Goal: Transaction & Acquisition: Download file/media

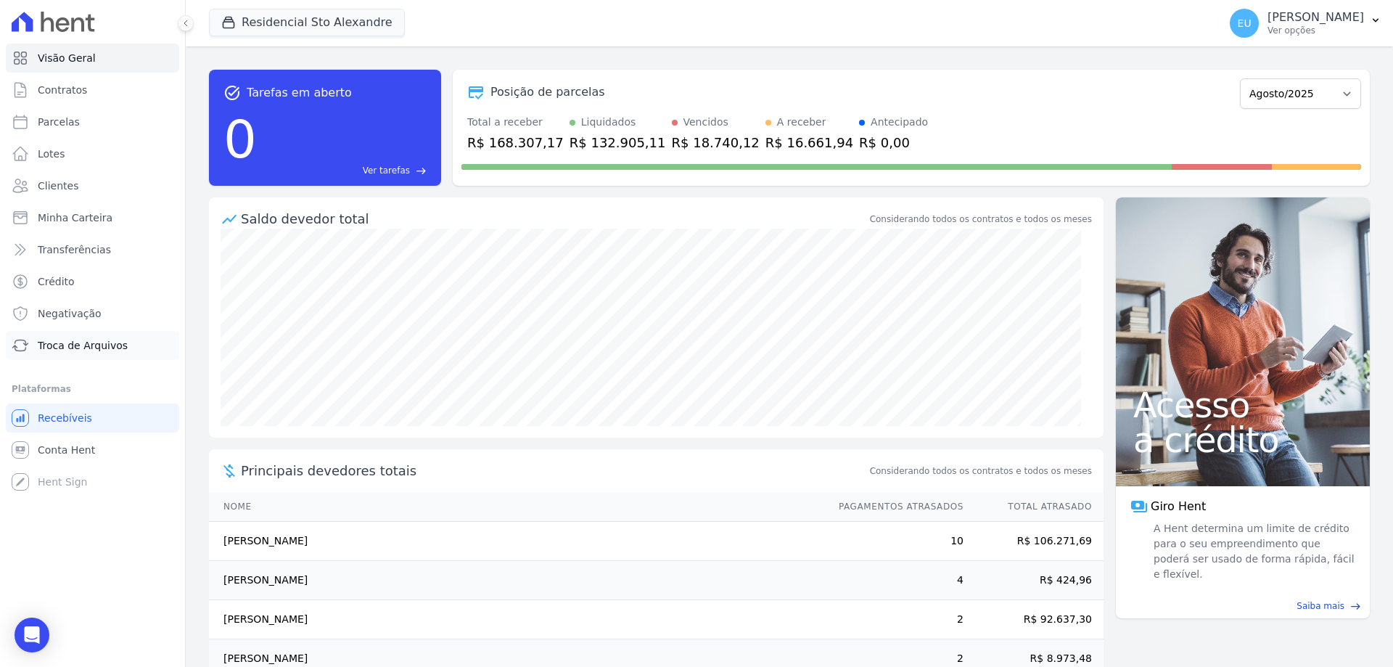
click at [59, 345] on span "Troca de Arquivos" at bounding box center [83, 345] width 90 height 15
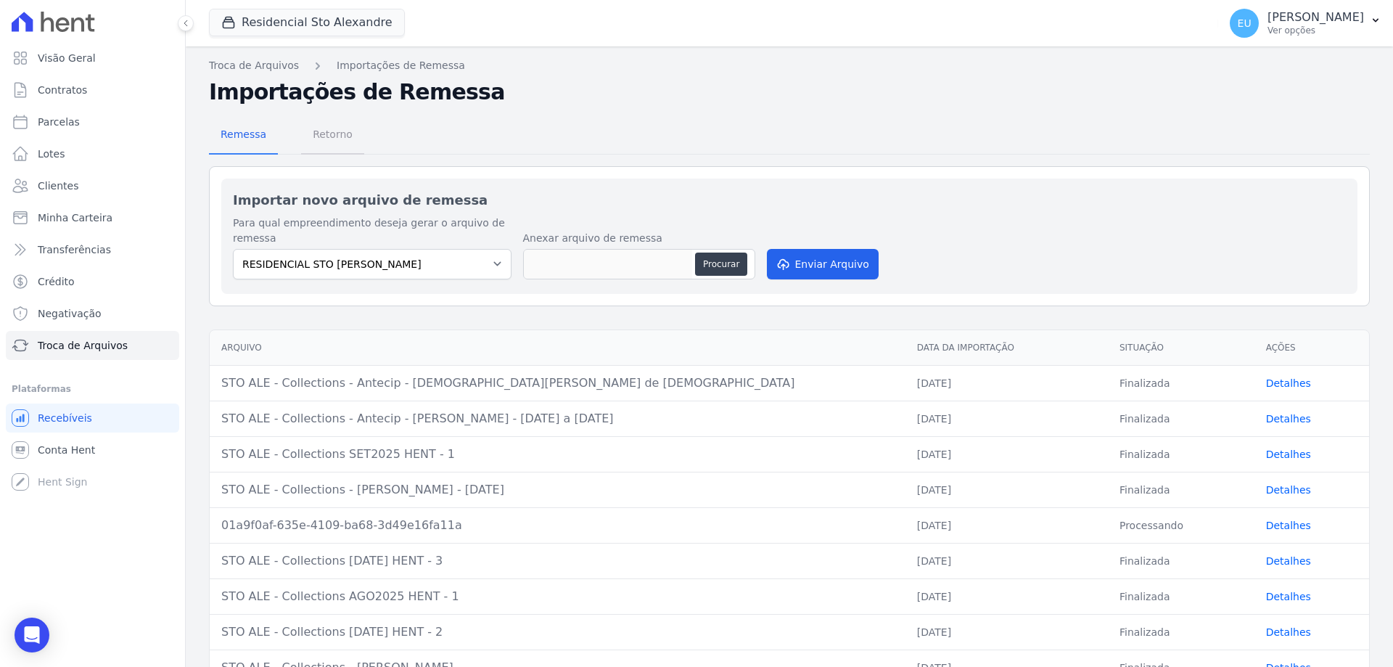
click at [327, 132] on span "Retorno" at bounding box center [332, 134] width 57 height 29
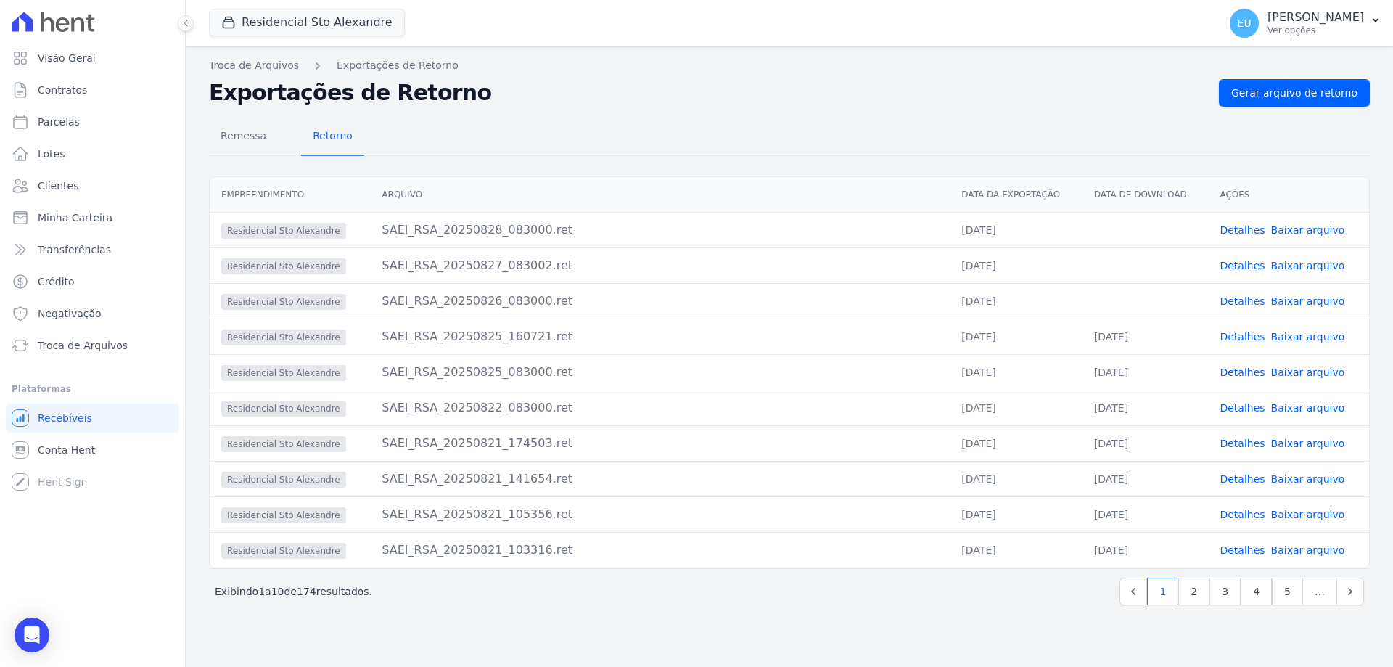
click at [1242, 300] on link "Detalhes" at bounding box center [1241, 301] width 45 height 12
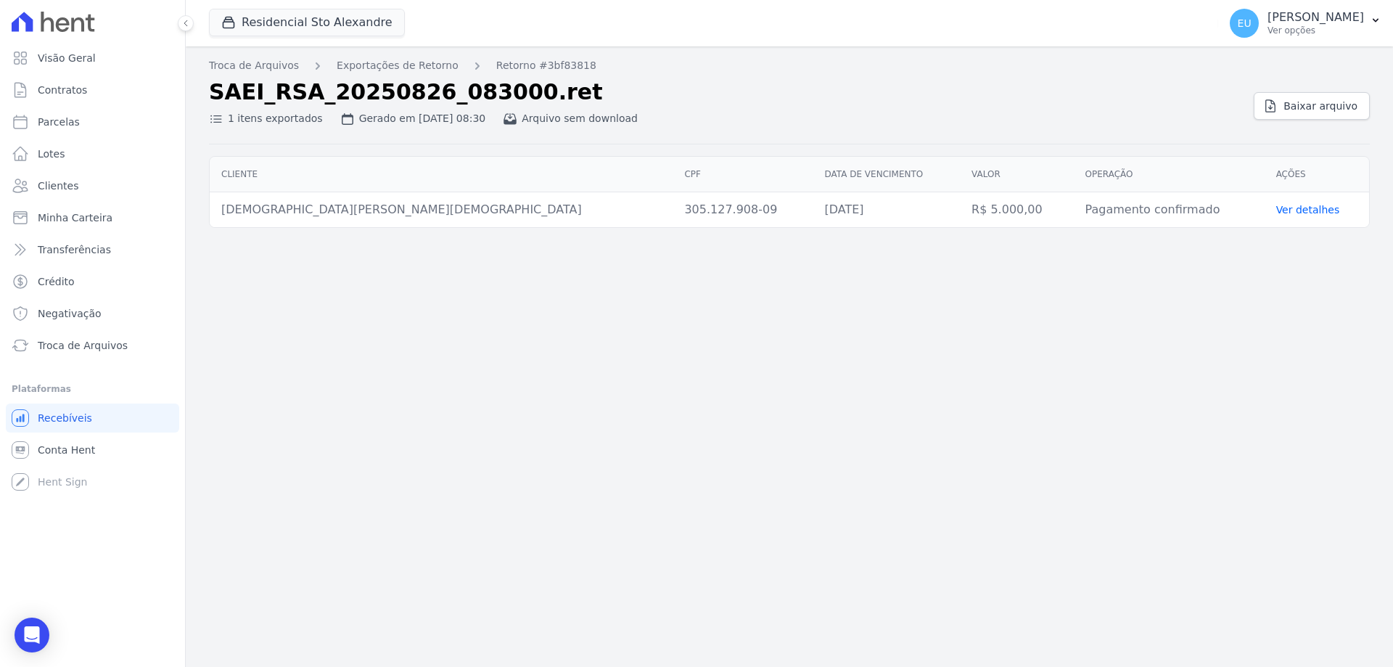
click at [1276, 207] on link "Ver detalhes" at bounding box center [1308, 210] width 64 height 12
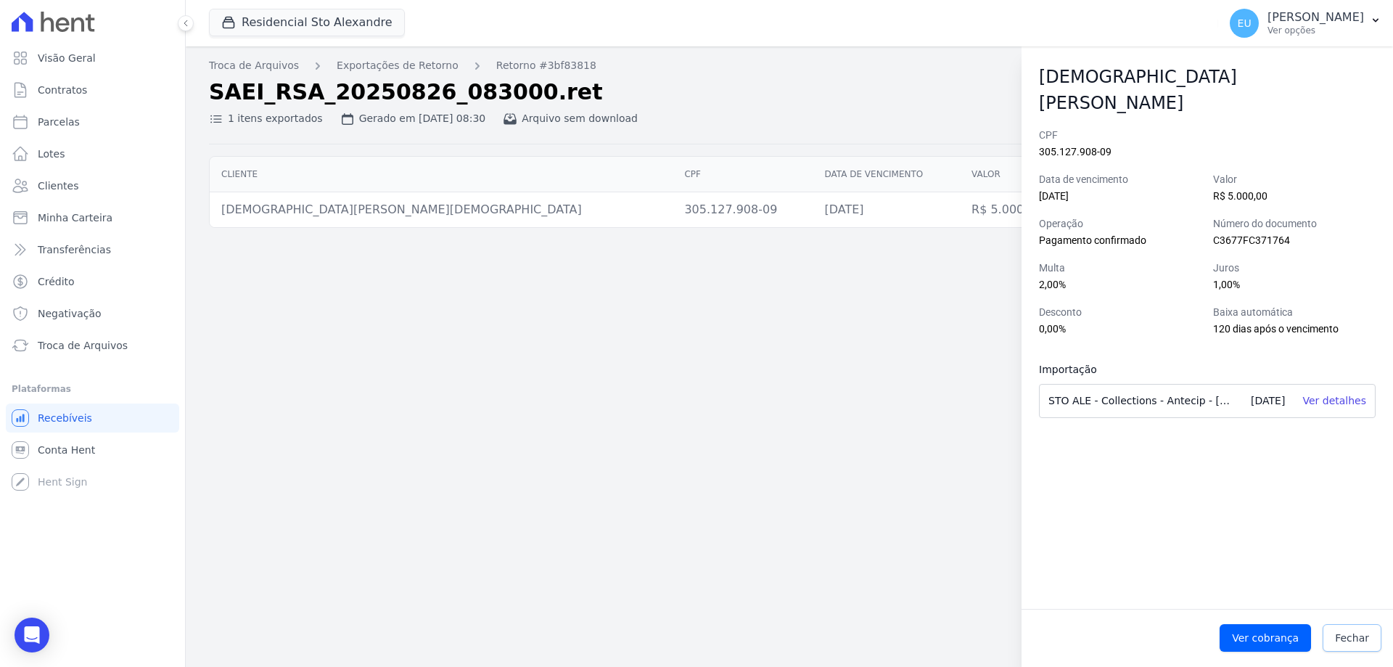
click at [1353, 637] on span "Fechar" at bounding box center [1352, 637] width 34 height 15
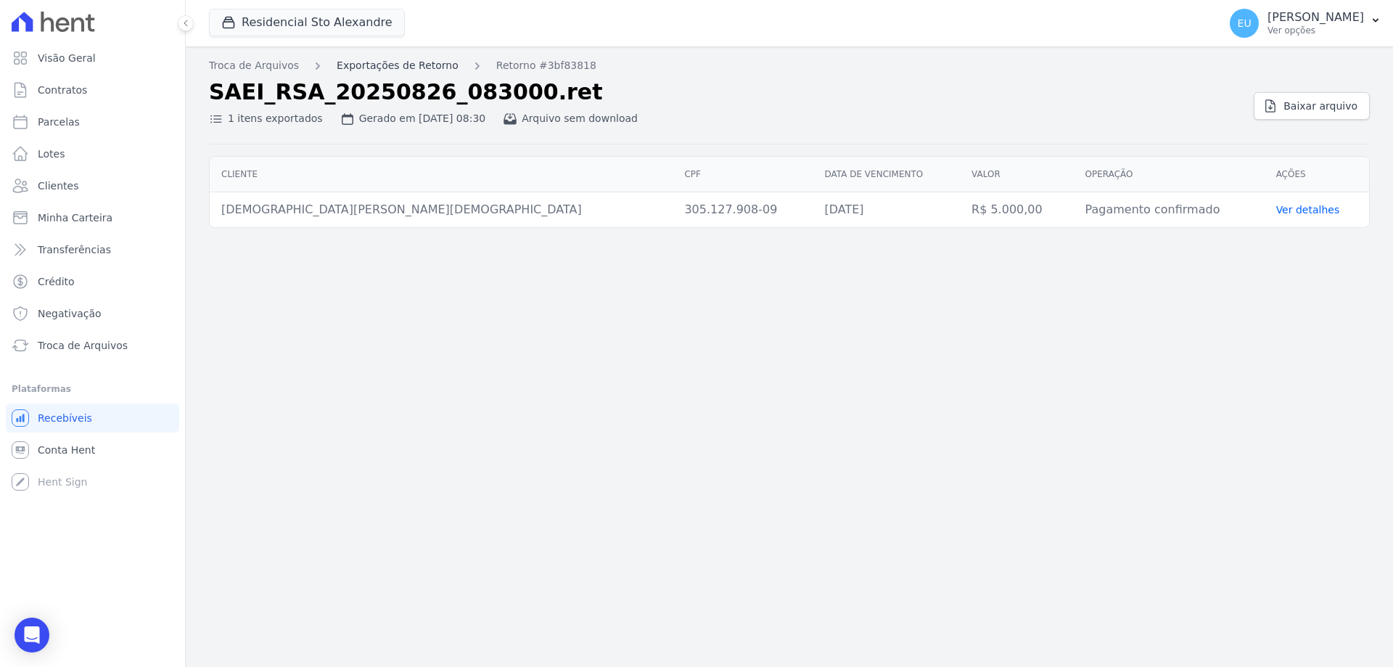
click at [393, 62] on link "Exportações de Retorno" at bounding box center [398, 65] width 122 height 15
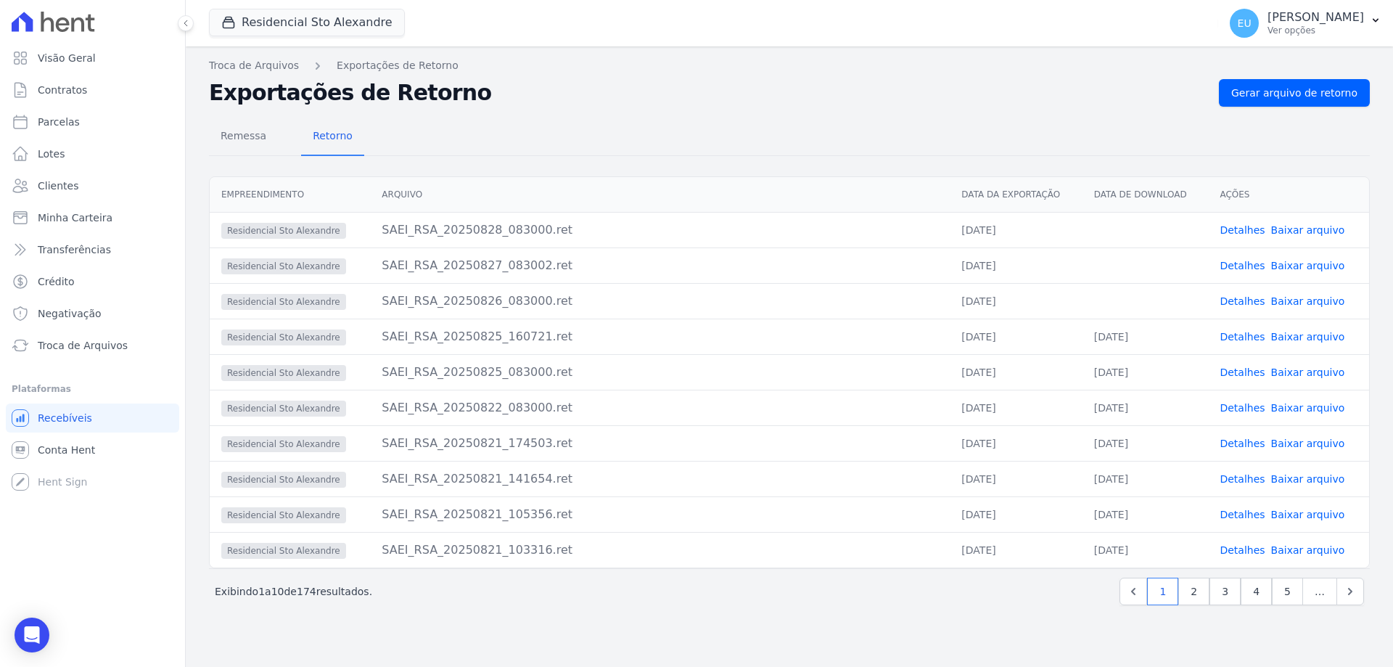
click at [1293, 299] on link "Baixar arquivo" at bounding box center [1308, 301] width 74 height 12
click at [1240, 263] on link "Detalhes" at bounding box center [1241, 266] width 45 height 12
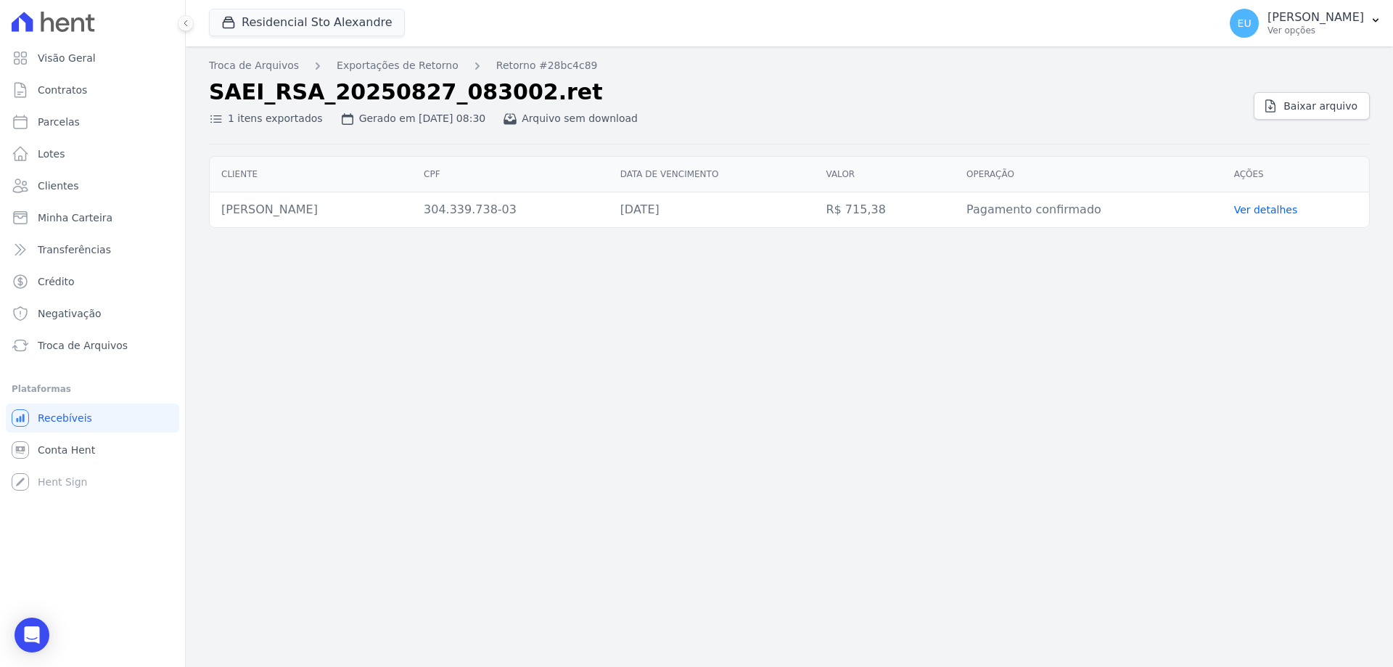
click at [1264, 208] on link "Ver detalhes" at bounding box center [1266, 210] width 64 height 12
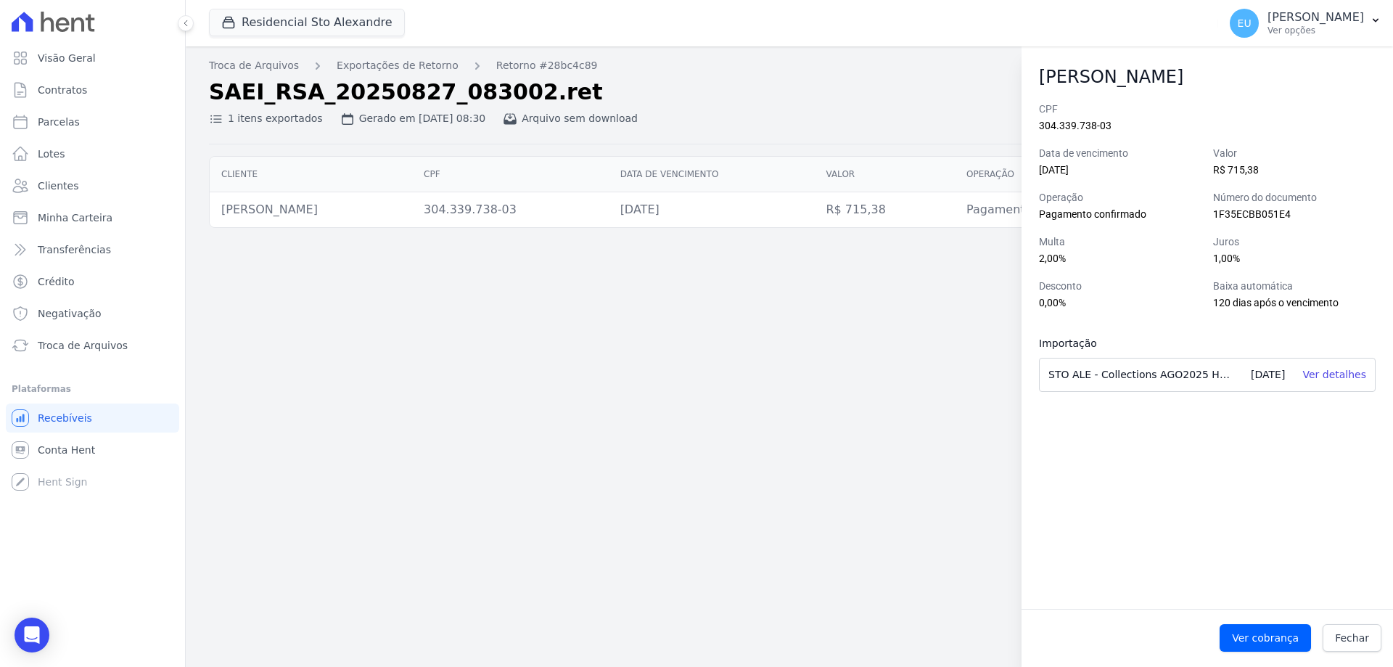
click at [855, 408] on div "Troca de Arquivos Exportações de Retorno Retorno #28bc4c89 SAEI_RSA_20250827_08…" at bounding box center [789, 356] width 1207 height 620
click at [1359, 640] on span "Fechar" at bounding box center [1352, 637] width 34 height 15
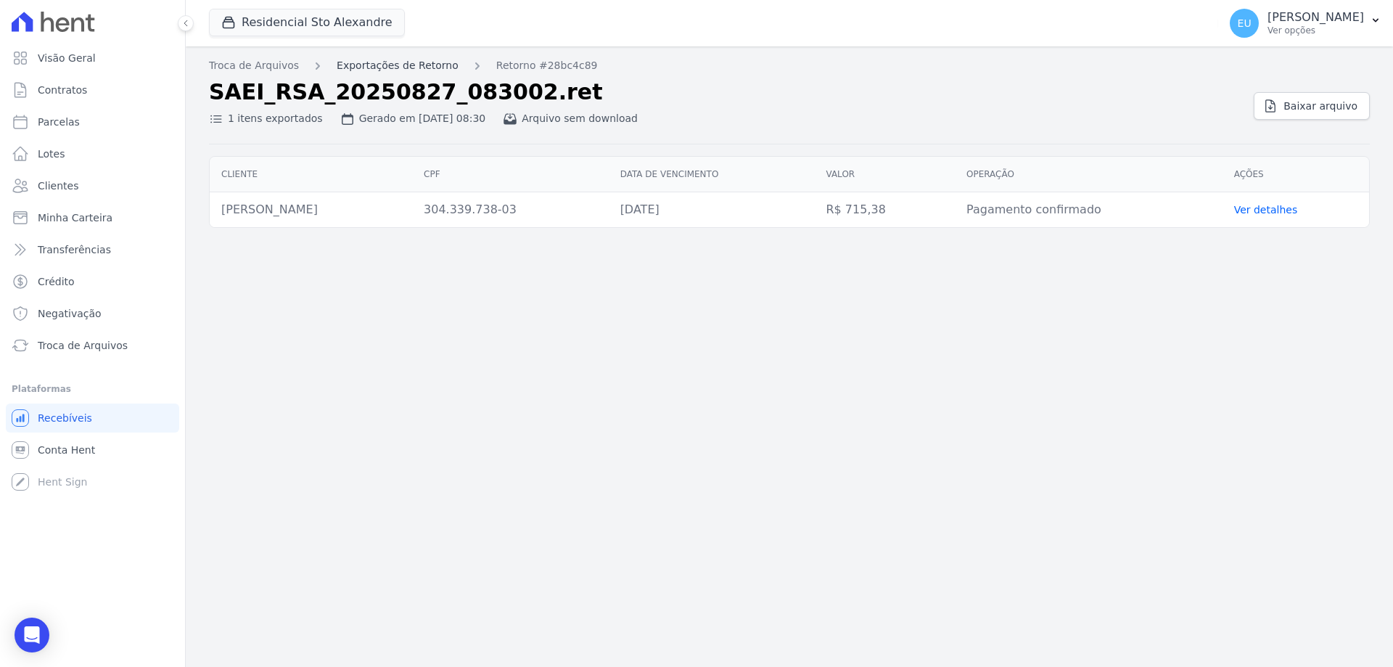
click at [377, 62] on link "Exportações de Retorno" at bounding box center [398, 65] width 122 height 15
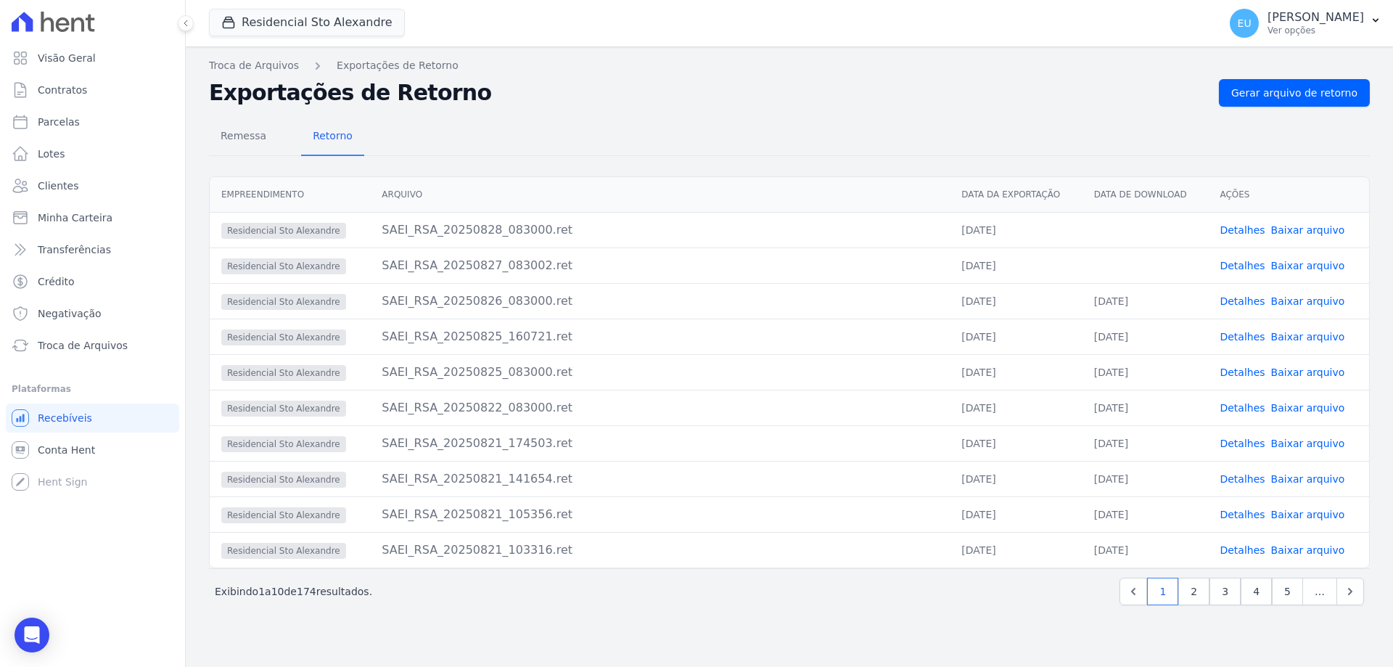
click at [1239, 228] on link "Detalhes" at bounding box center [1241, 230] width 45 height 12
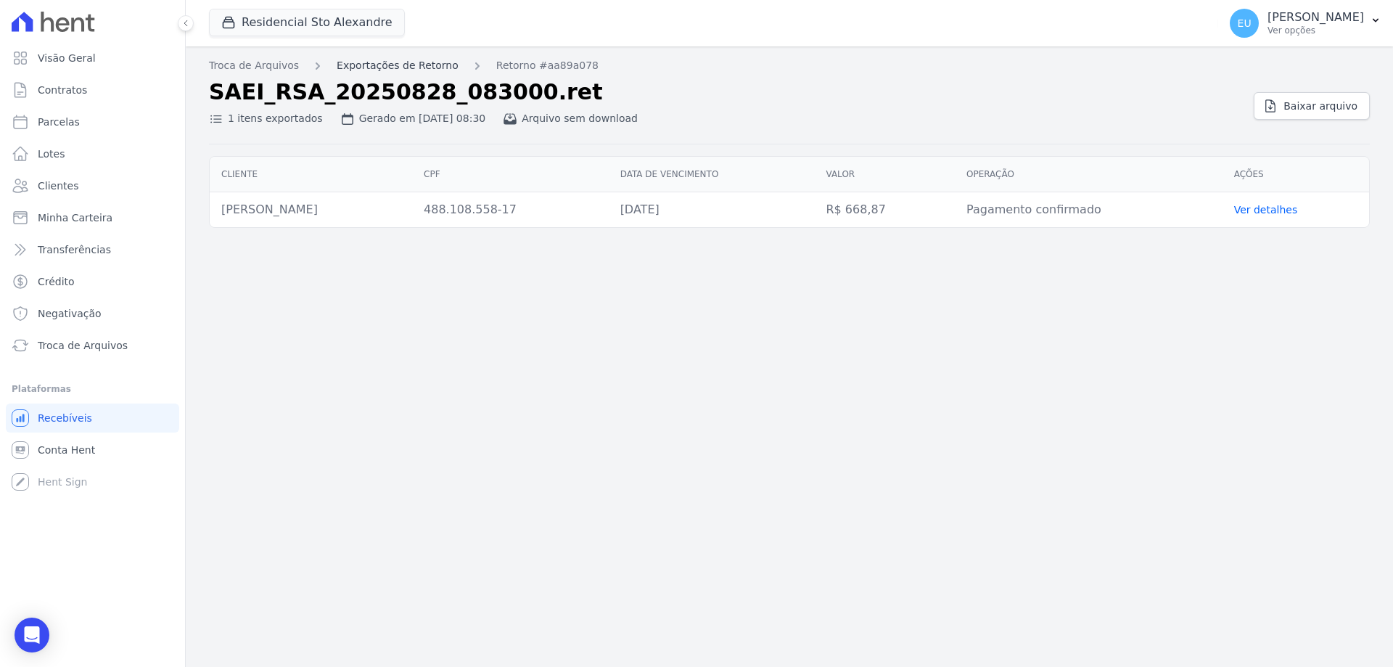
click at [359, 69] on link "Exportações de Retorno" at bounding box center [398, 65] width 122 height 15
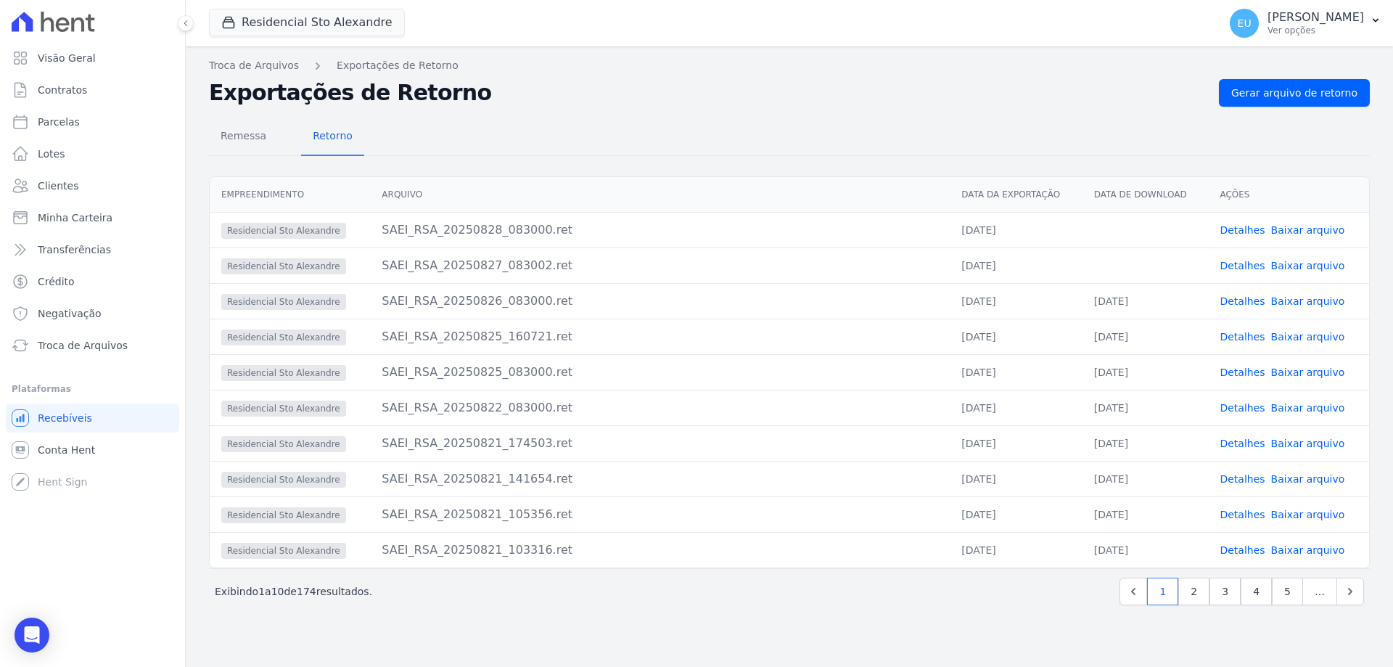
click at [1294, 264] on link "Baixar arquivo" at bounding box center [1308, 266] width 74 height 12
click at [1294, 228] on link "Baixar arquivo" at bounding box center [1308, 230] width 74 height 12
click at [1298, 94] on span "Gerar arquivo de retorno" at bounding box center [1294, 93] width 126 height 15
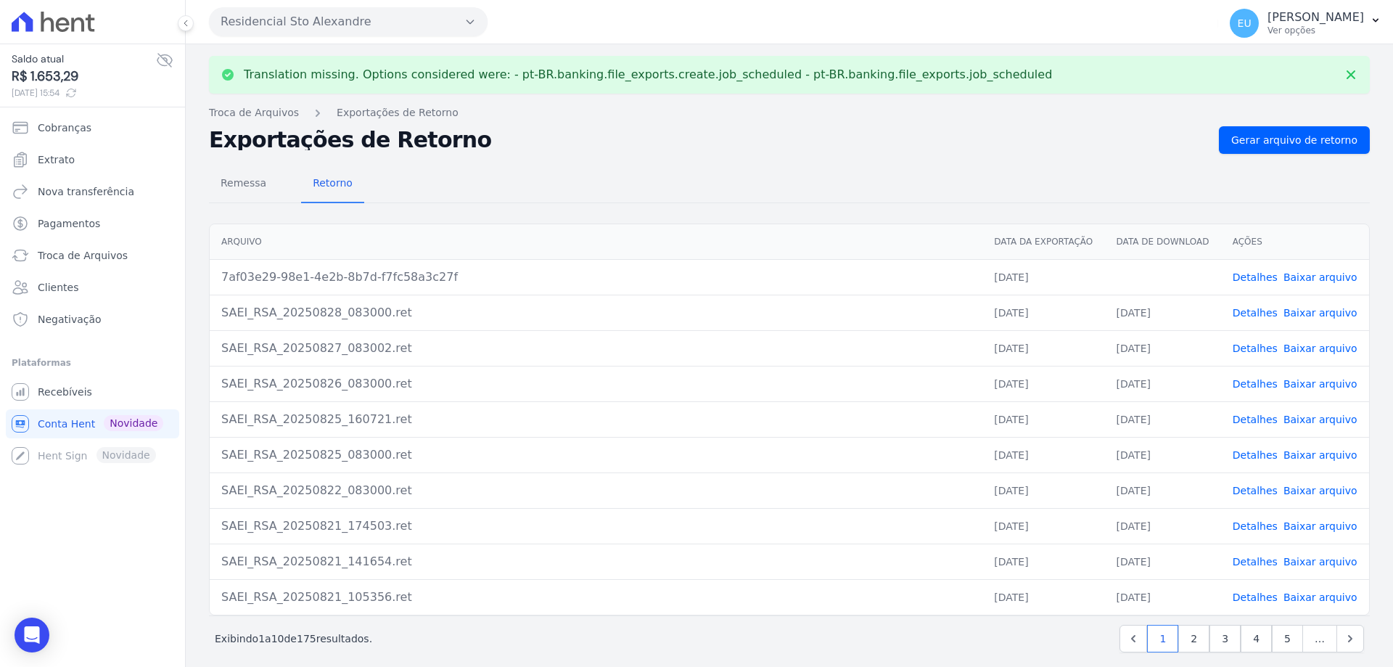
click at [1241, 275] on link "Detalhes" at bounding box center [1254, 277] width 45 height 12
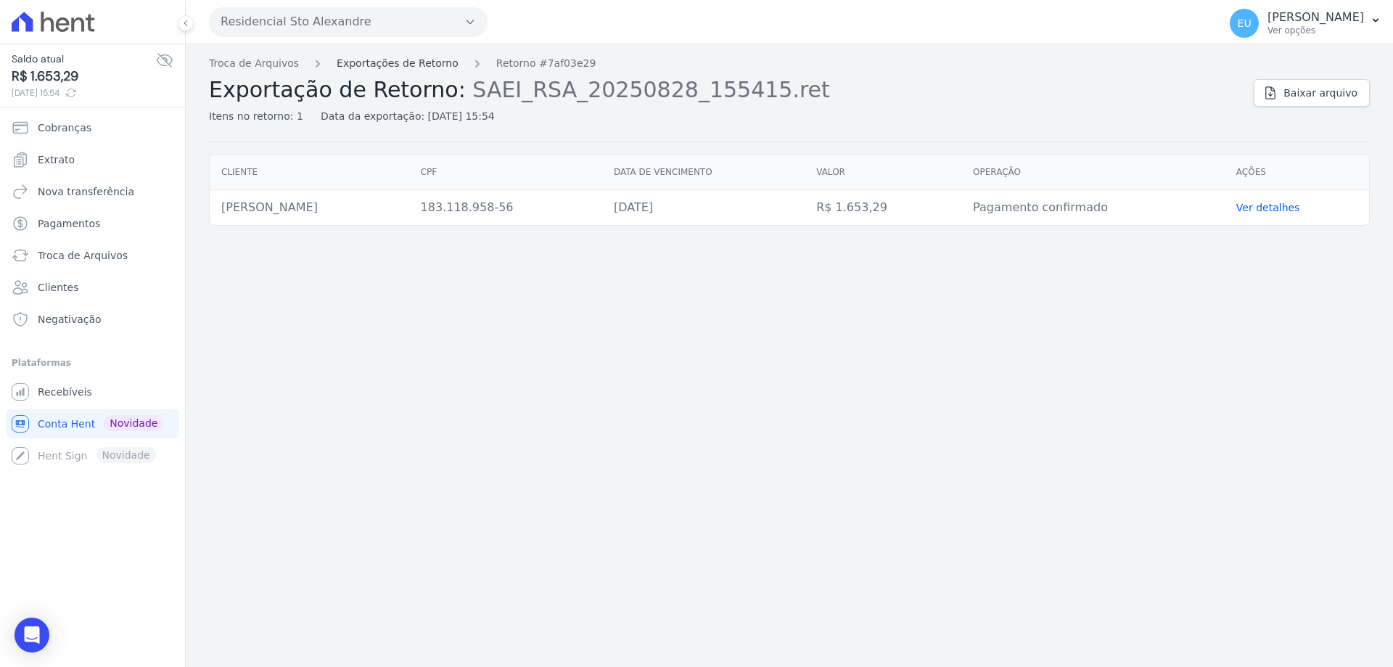
click at [373, 60] on link "Exportações de Retorno" at bounding box center [398, 63] width 122 height 15
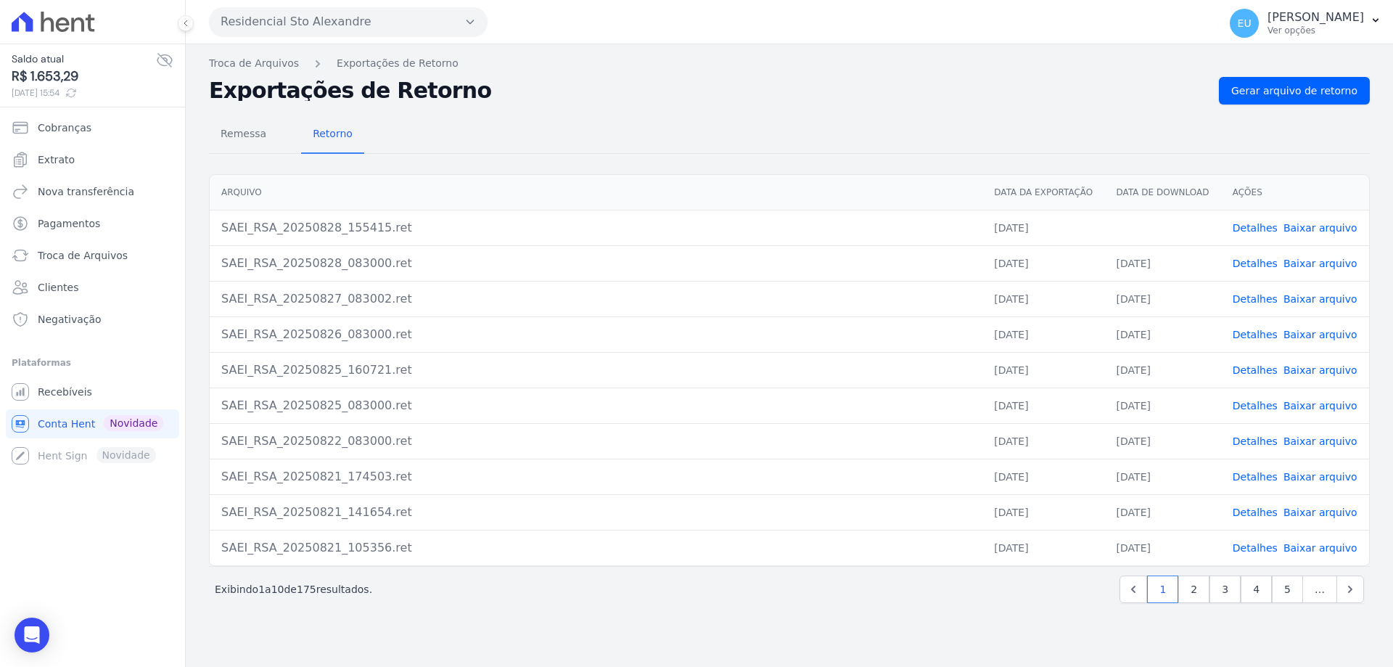
click at [1305, 228] on link "Baixar arquivo" at bounding box center [1320, 228] width 74 height 12
click at [75, 252] on span "Troca de Arquivos" at bounding box center [83, 255] width 90 height 15
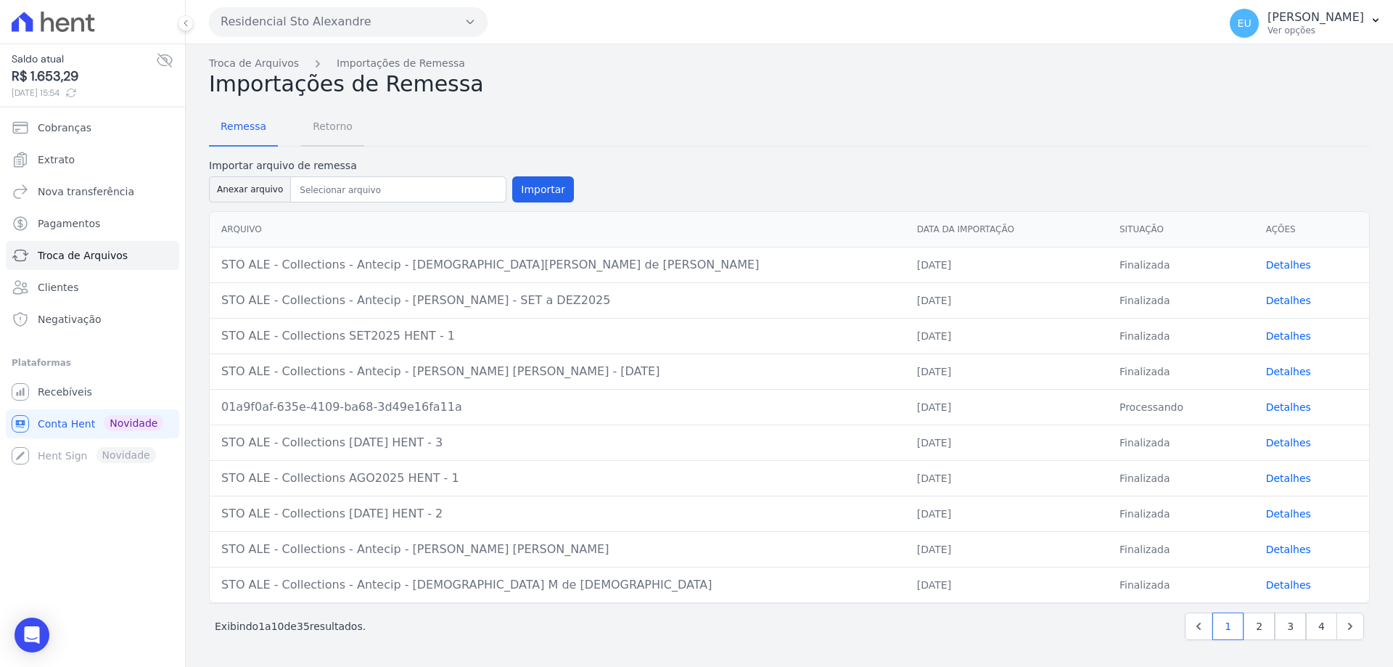
click at [323, 125] on span "Retorno" at bounding box center [332, 126] width 57 height 29
